Goal: Navigation & Orientation: Understand site structure

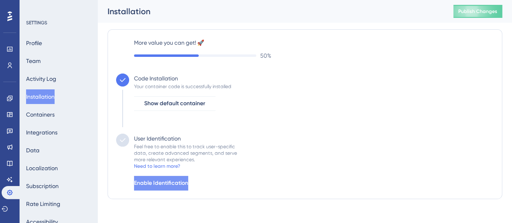
click at [188, 184] on span "Enable Identification" at bounding box center [161, 184] width 54 height 10
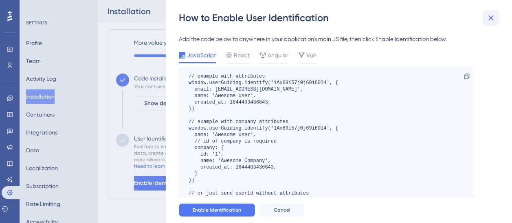
click at [486, 19] on icon at bounding box center [491, 18] width 10 height 10
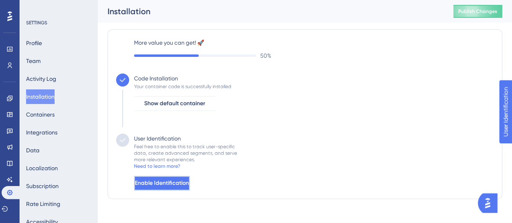
click at [164, 189] on button "Enable Identification" at bounding box center [162, 183] width 56 height 15
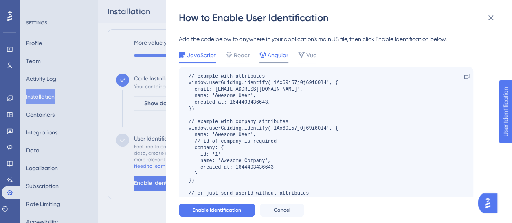
click at [272, 59] on span "Angular" at bounding box center [277, 55] width 21 height 10
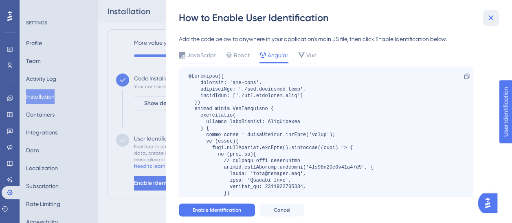
click at [490, 19] on icon at bounding box center [491, 18] width 10 height 10
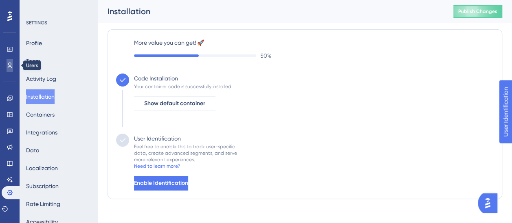
click at [11, 67] on icon at bounding box center [10, 65] width 7 height 7
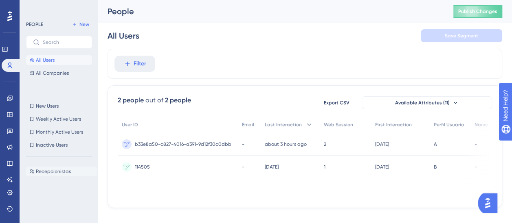
click at [36, 171] on span "Recepcionistas" at bounding box center [53, 172] width 35 height 7
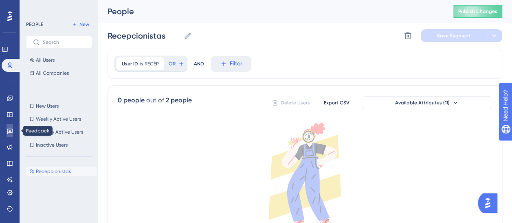
click at [7, 127] on link at bounding box center [10, 131] width 7 height 13
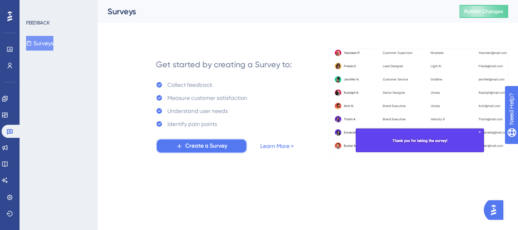
click at [210, 140] on button "Create a Survey" at bounding box center [201, 145] width 91 height 15
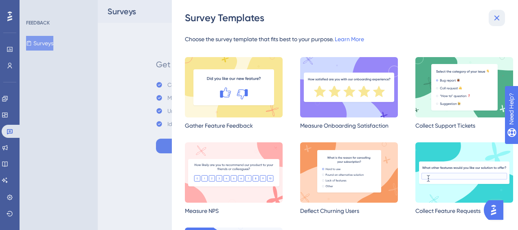
click at [498, 15] on icon at bounding box center [496, 17] width 5 height 5
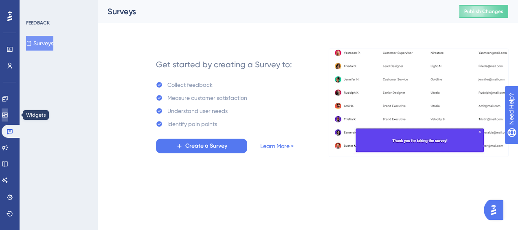
click at [8, 118] on icon at bounding box center [5, 115] width 7 height 7
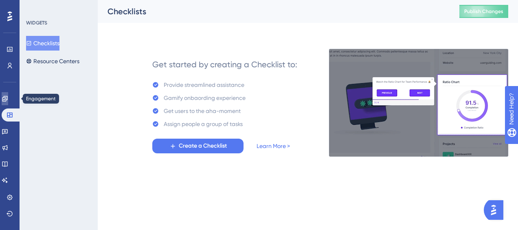
click at [7, 99] on icon at bounding box center [4, 98] width 5 height 5
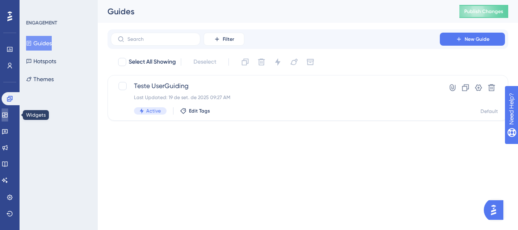
click at [8, 114] on link at bounding box center [5, 114] width 7 height 13
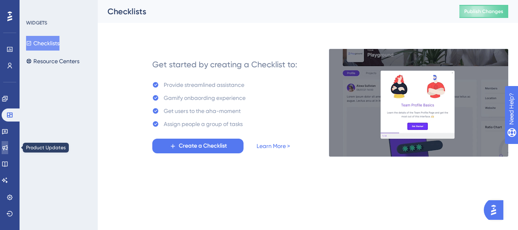
click at [5, 145] on link at bounding box center [5, 147] width 7 height 13
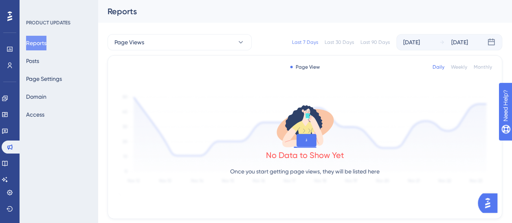
click at [53, 63] on div "Reports Posts Page Settings Domain Access" at bounding box center [59, 79] width 66 height 86
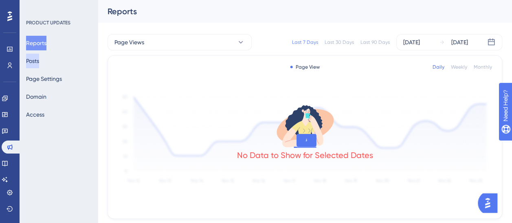
click at [38, 62] on button "Posts" at bounding box center [32, 61] width 13 height 15
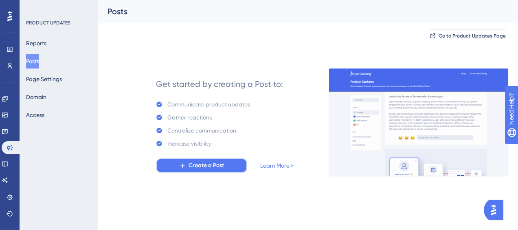
click at [221, 162] on span "Create a Post" at bounding box center [205, 165] width 35 height 10
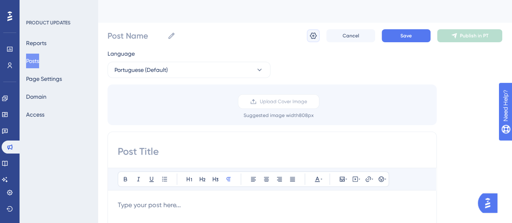
click at [309, 36] on icon at bounding box center [313, 36] width 8 height 8
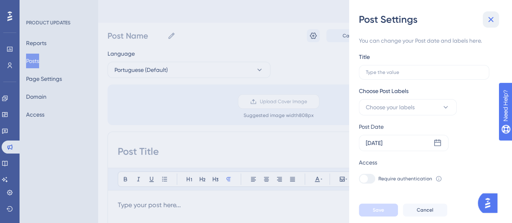
click at [486, 20] on icon at bounding box center [491, 20] width 10 height 10
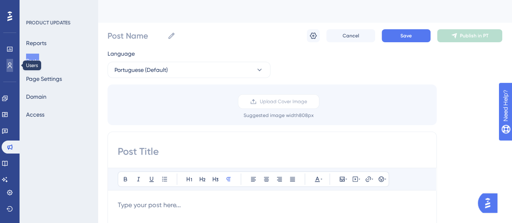
click at [13, 69] on link at bounding box center [10, 65] width 7 height 13
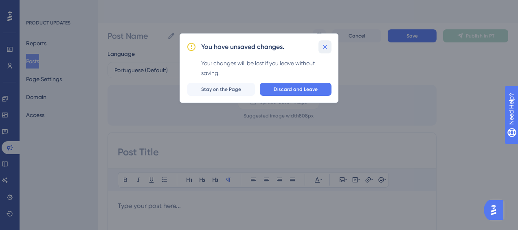
click at [324, 48] on icon at bounding box center [325, 47] width 8 height 8
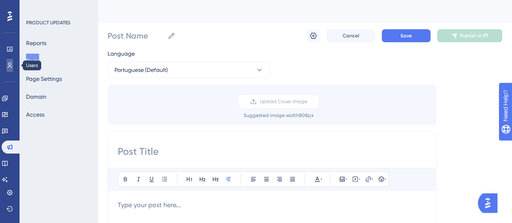
click at [13, 64] on link at bounding box center [10, 65] width 7 height 13
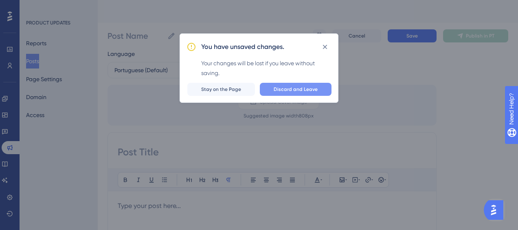
click at [316, 91] on span "Discard and Leave" at bounding box center [296, 89] width 44 height 7
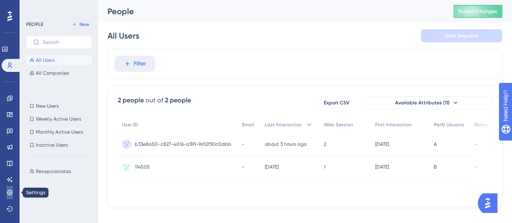
click at [10, 191] on icon at bounding box center [9, 192] width 5 height 5
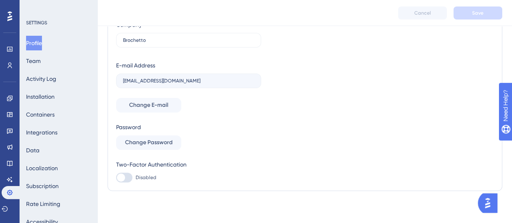
scroll to position [81, 0]
